Goal: Check status: Check status

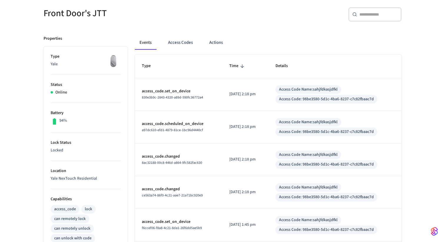
scroll to position [56, 0]
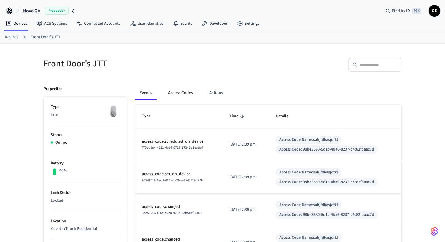
click at [182, 94] on button "Access Codes" at bounding box center [180, 93] width 34 height 14
click at [190, 93] on button "Access Codes" at bounding box center [180, 93] width 34 height 14
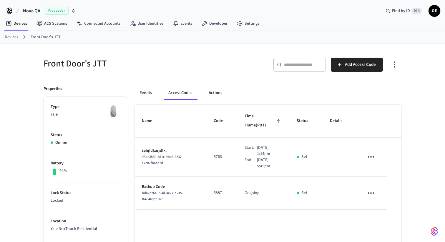
click at [215, 94] on button "Actions" at bounding box center [215, 93] width 23 height 14
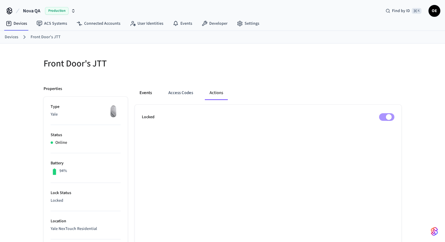
click at [152, 92] on button "Events" at bounding box center [146, 93] width 22 height 14
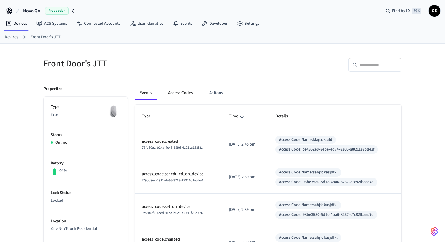
click at [188, 92] on button "Access Codes" at bounding box center [180, 93] width 34 height 14
